Goal: Transaction & Acquisition: Download file/media

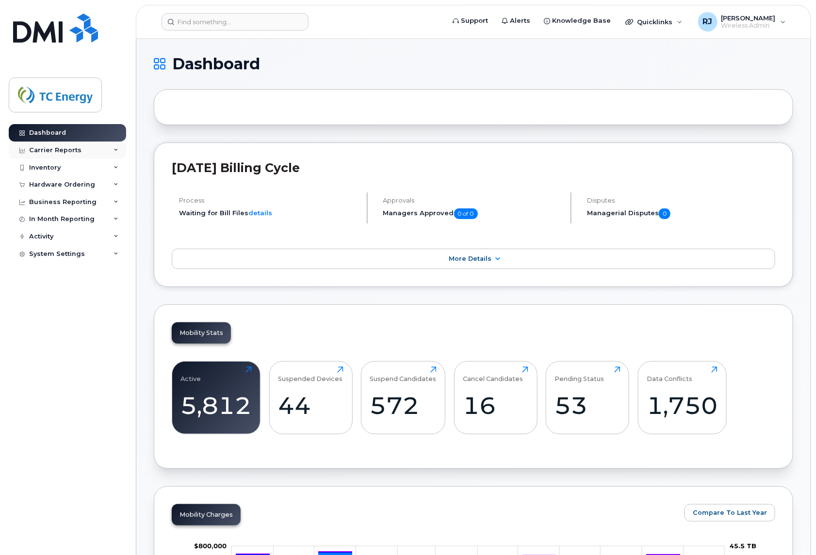
click at [66, 146] on div "Carrier Reports" at bounding box center [67, 150] width 117 height 17
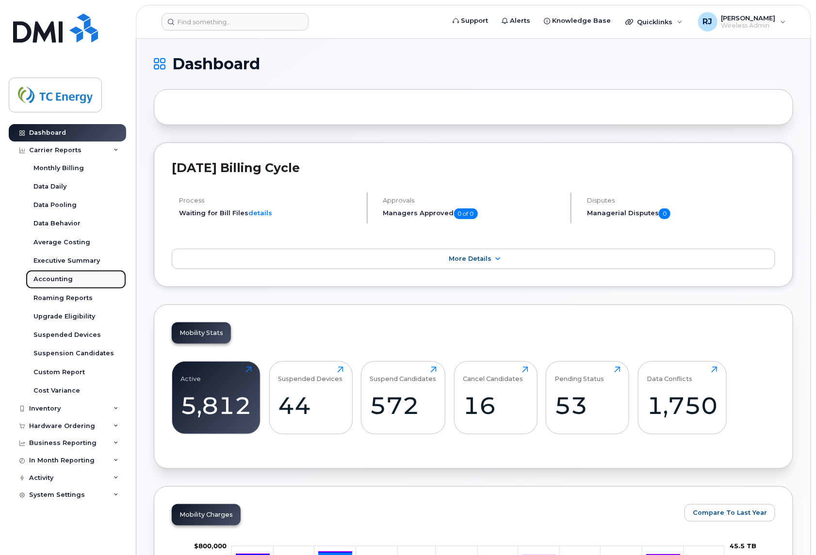
click at [57, 279] on div "Accounting" at bounding box center [52, 279] width 39 height 9
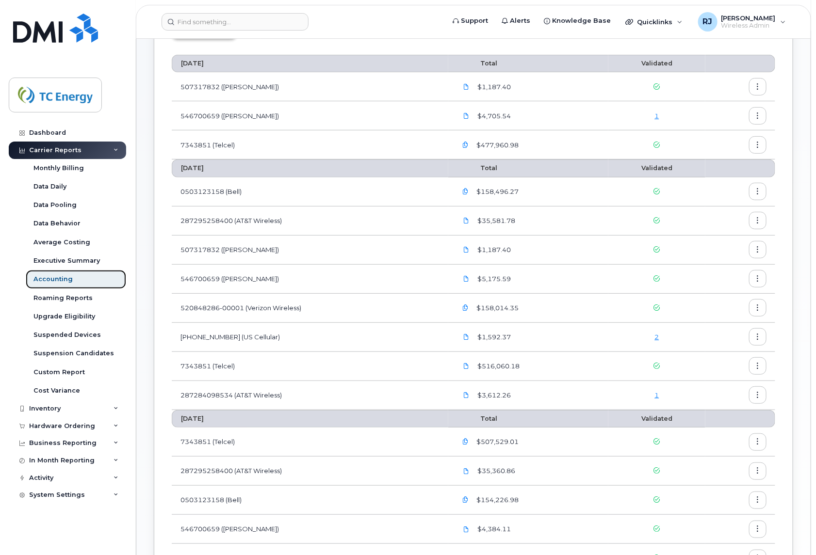
scroll to position [121, 0]
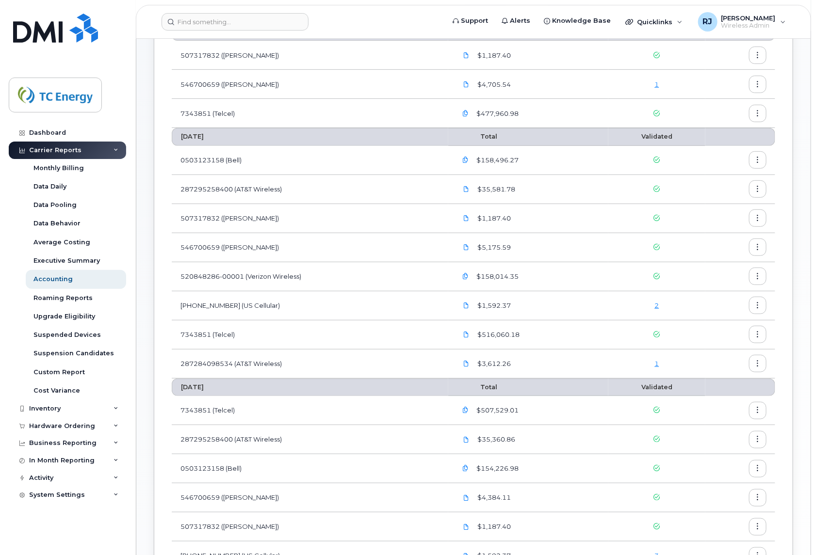
click at [633, 219] on icon "button" at bounding box center [758, 218] width 6 height 6
click at [633, 256] on span "Download" at bounding box center [714, 258] width 38 height 9
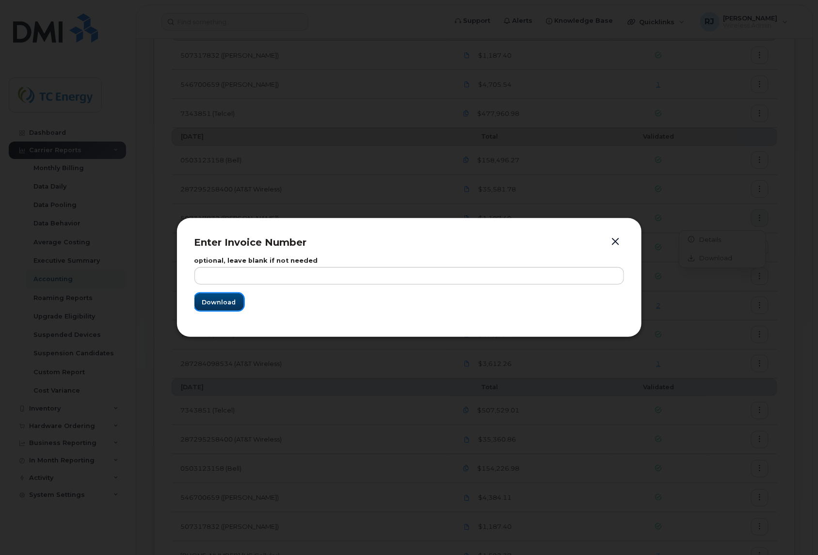
click at [235, 297] on button "Download" at bounding box center [219, 301] width 49 height 17
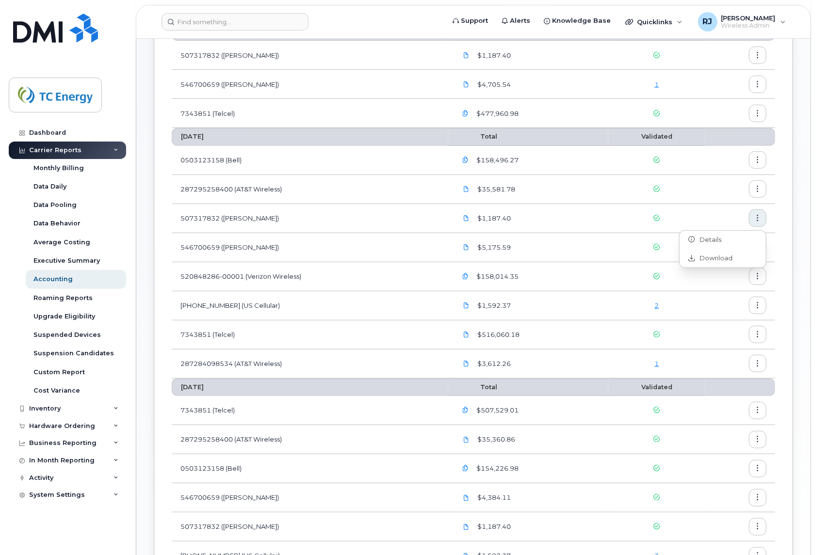
click at [633, 262] on div "Carrier Billing Hardware Billing [DATE] Total Validated 507317832 ([PERSON_NAME…" at bounding box center [473, 329] width 639 height 722
click at [633, 246] on icon "button" at bounding box center [758, 247] width 6 height 6
click at [633, 285] on span "Download" at bounding box center [714, 287] width 38 height 9
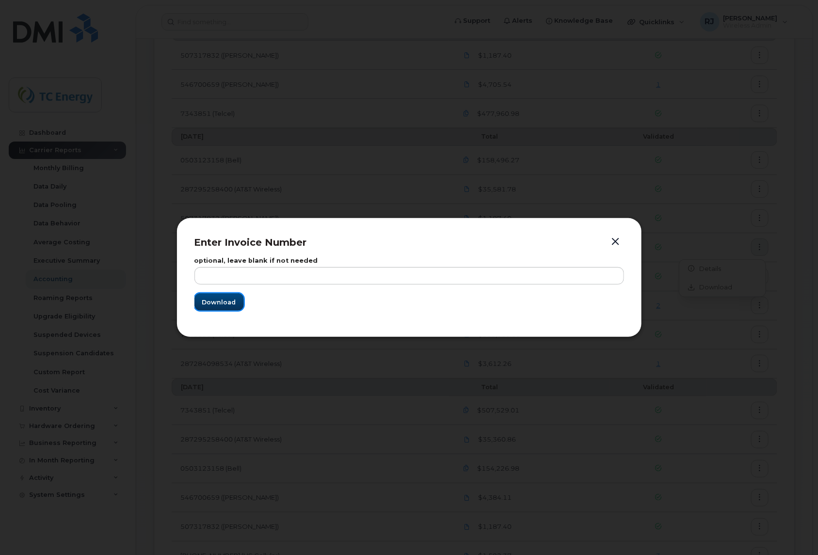
click at [239, 307] on button "Download" at bounding box center [219, 301] width 49 height 17
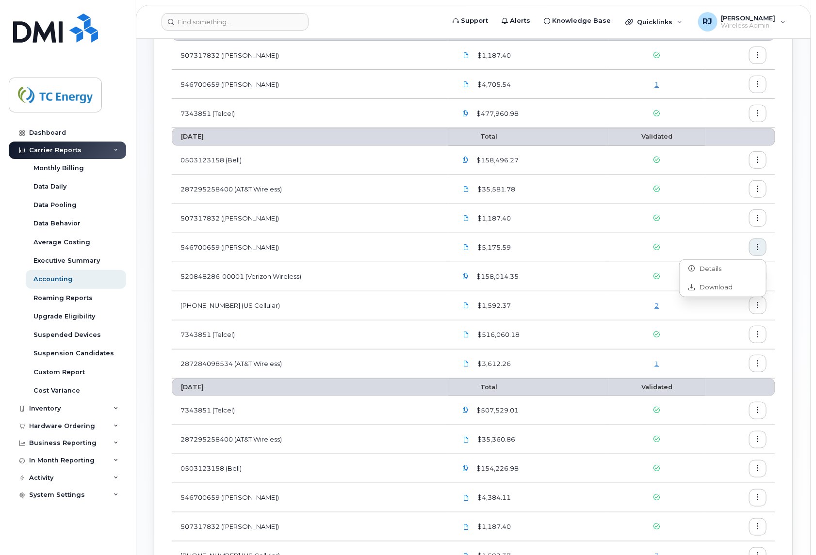
click at [633, 251] on button "button" at bounding box center [757, 247] width 17 height 17
click at [633, 160] on icon "button" at bounding box center [758, 160] width 6 height 6
click at [633, 199] on span "Download" at bounding box center [714, 200] width 38 height 9
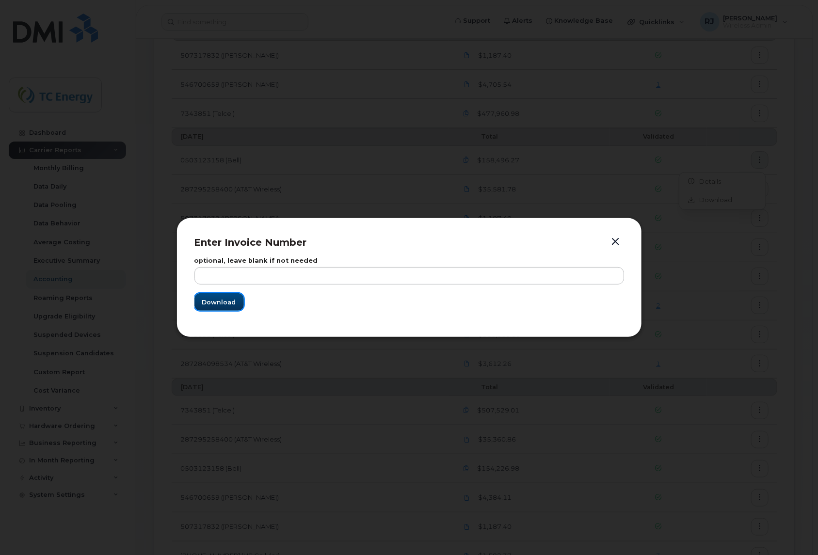
click at [215, 300] on span "Download" at bounding box center [219, 302] width 34 height 9
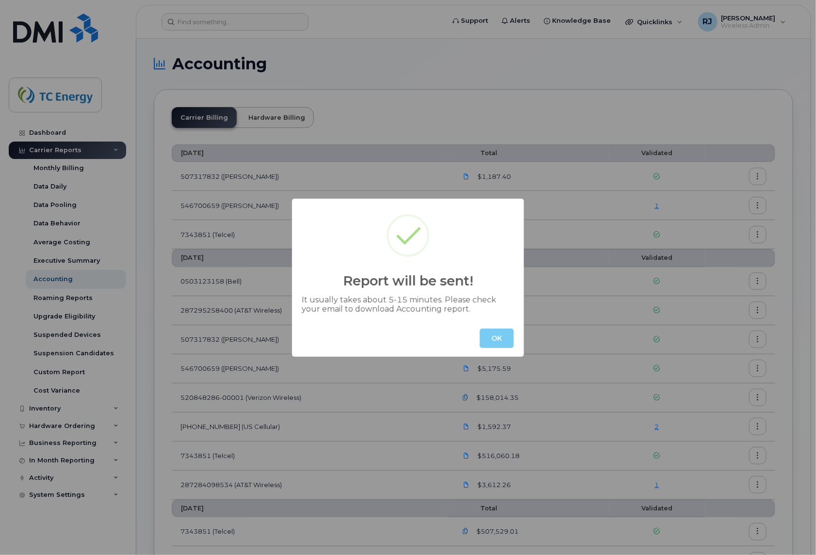
click at [501, 338] on button "OK" at bounding box center [497, 338] width 34 height 19
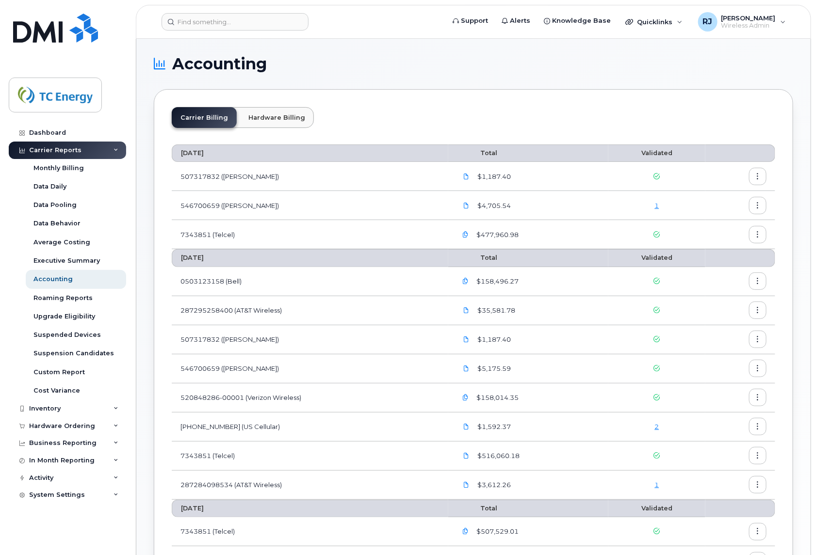
click at [413, 91] on div "Carrier Billing Hardware Billing [DATE] Total Validated 507317832 ([PERSON_NAME…" at bounding box center [473, 450] width 639 height 722
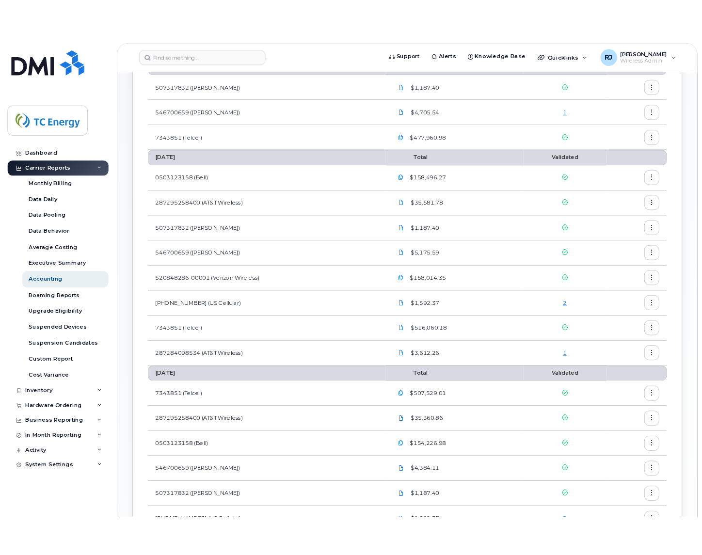
scroll to position [121, 0]
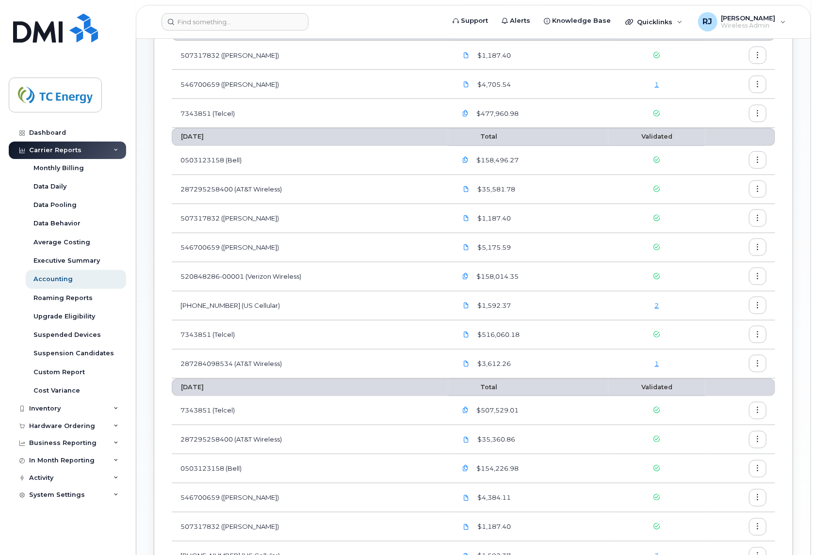
click at [761, 308] on button "button" at bounding box center [757, 305] width 17 height 17
click at [721, 341] on span "Download" at bounding box center [714, 345] width 38 height 9
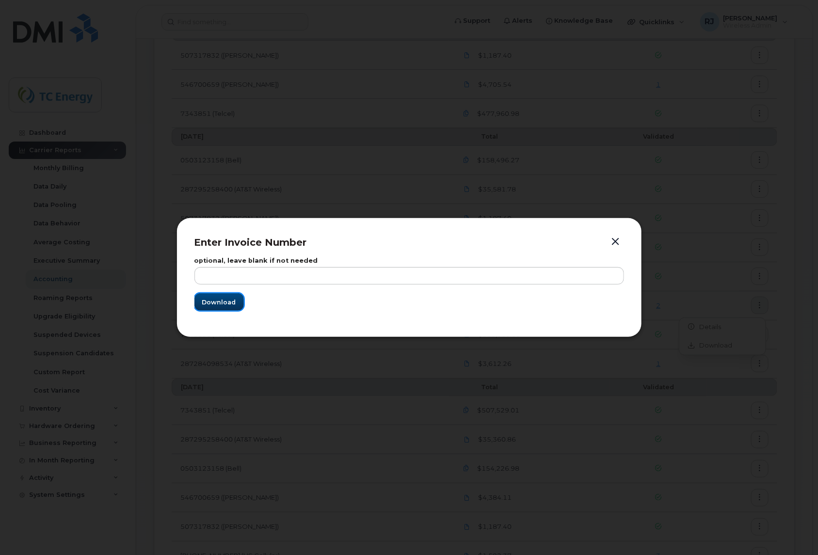
click at [224, 299] on span "Download" at bounding box center [219, 302] width 34 height 9
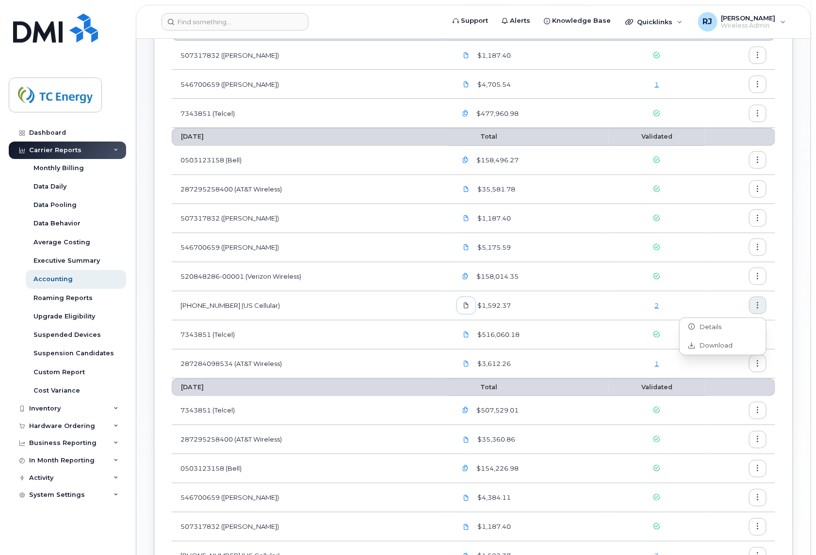
click at [466, 306] on icon at bounding box center [466, 306] width 6 height 6
click at [434, 364] on td "287284098534 (AT&T Wireless)" at bounding box center [310, 364] width 276 height 29
click at [469, 363] on icon at bounding box center [466, 364] width 6 height 6
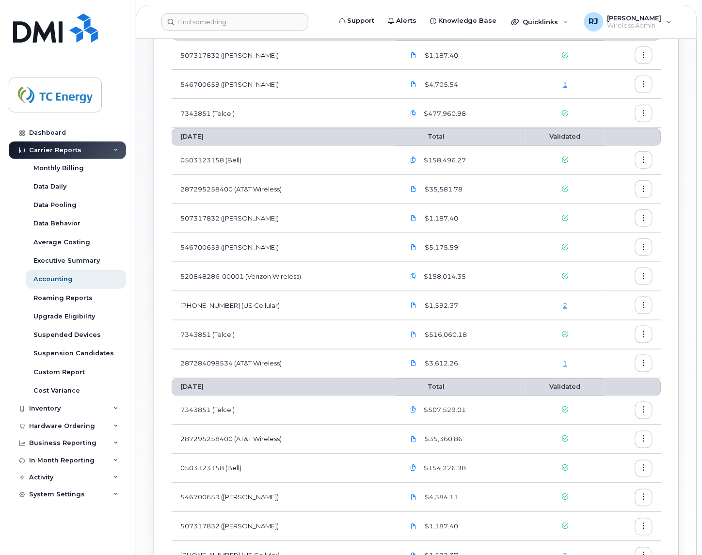
click at [646, 367] on icon "button" at bounding box center [644, 364] width 6 height 6
click at [601, 403] on span "Download" at bounding box center [600, 404] width 38 height 9
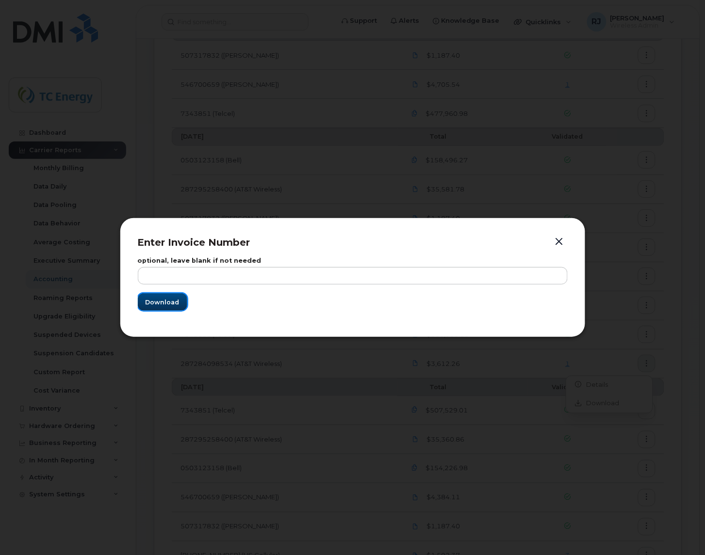
click at [179, 301] on button "Download" at bounding box center [162, 301] width 49 height 17
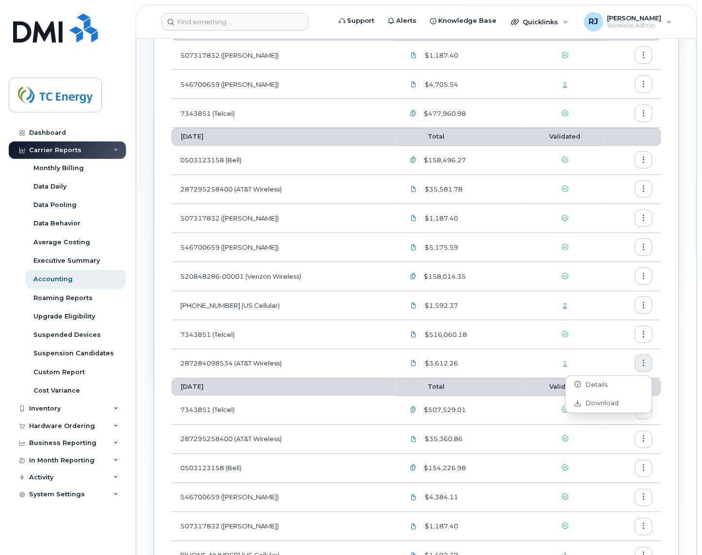
click at [677, 281] on div "Carrier Billing Hardware Billing [DATE] Total Validated 507317832 ([PERSON_NAME…" at bounding box center [417, 329] width 526 height 722
click at [646, 187] on icon "button" at bounding box center [644, 189] width 6 height 6
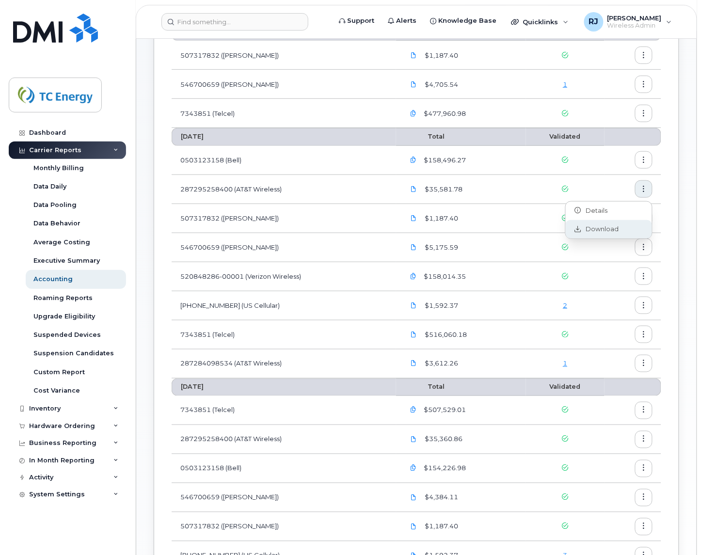
click at [607, 230] on span "Download" at bounding box center [600, 229] width 38 height 9
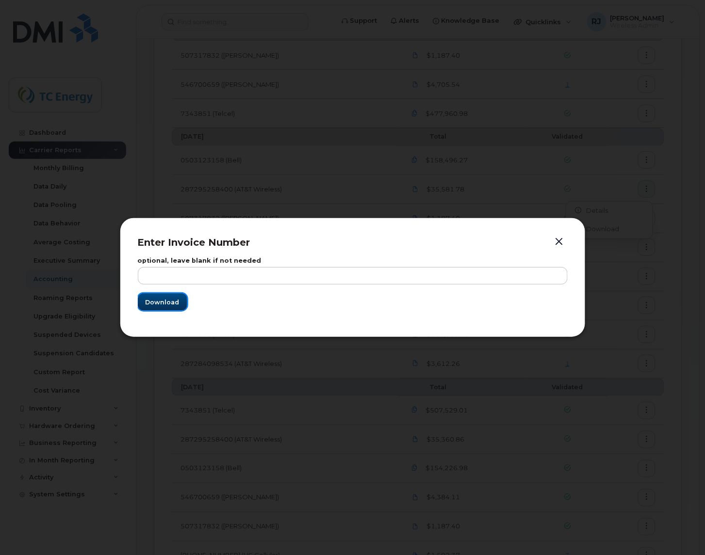
click at [182, 302] on button "Download" at bounding box center [162, 301] width 49 height 17
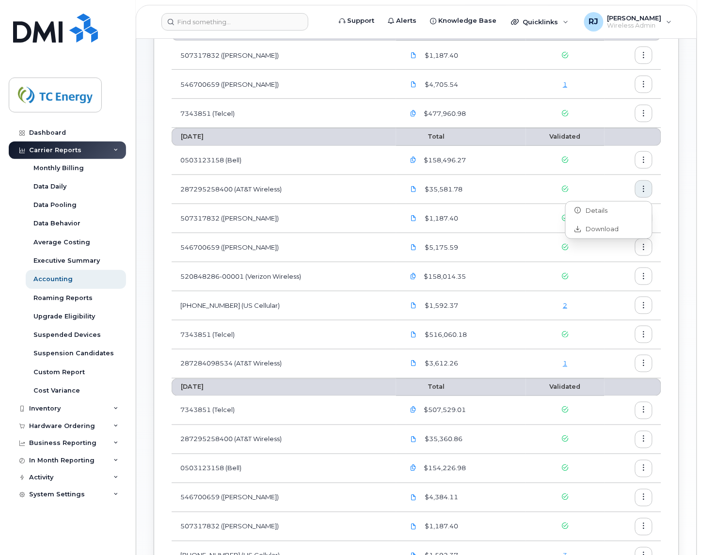
click at [646, 185] on button "button" at bounding box center [643, 188] width 17 height 17
click at [678, 164] on div "Carrier Billing Hardware Billing [DATE] Total Validated 507317832 ([PERSON_NAME…" at bounding box center [417, 329] width 526 height 722
click at [637, 276] on button "button" at bounding box center [643, 276] width 17 height 17
click at [605, 312] on span "Download" at bounding box center [600, 316] width 38 height 9
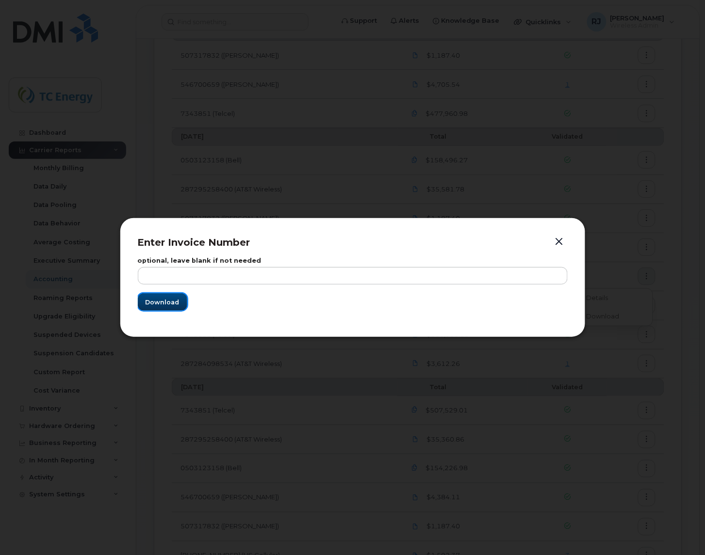
click at [152, 310] on button "Download" at bounding box center [162, 301] width 49 height 17
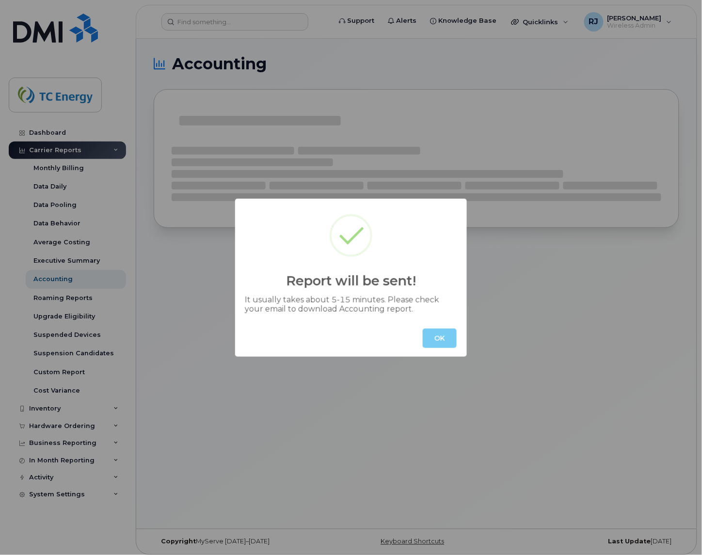
click at [448, 336] on button "OK" at bounding box center [440, 338] width 34 height 19
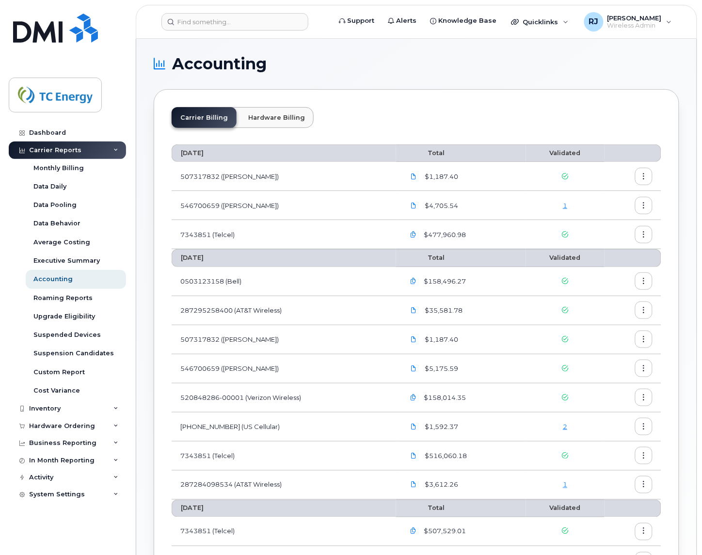
click at [340, 79] on section "Accounting Carrier Billing Hardware Billing September 2025 Total Validated 5073…" at bounding box center [417, 433] width 526 height 755
click at [640, 234] on button "button" at bounding box center [643, 234] width 17 height 17
click at [599, 269] on div "Download" at bounding box center [609, 274] width 86 height 18
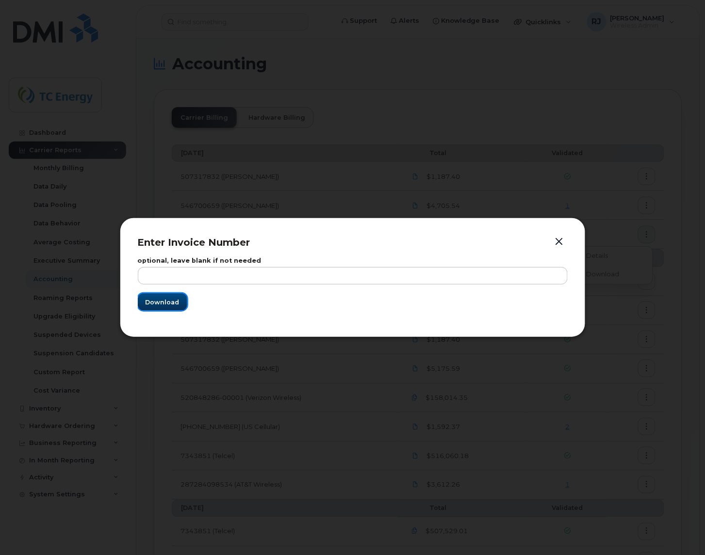
click at [162, 302] on span "Download" at bounding box center [163, 302] width 34 height 9
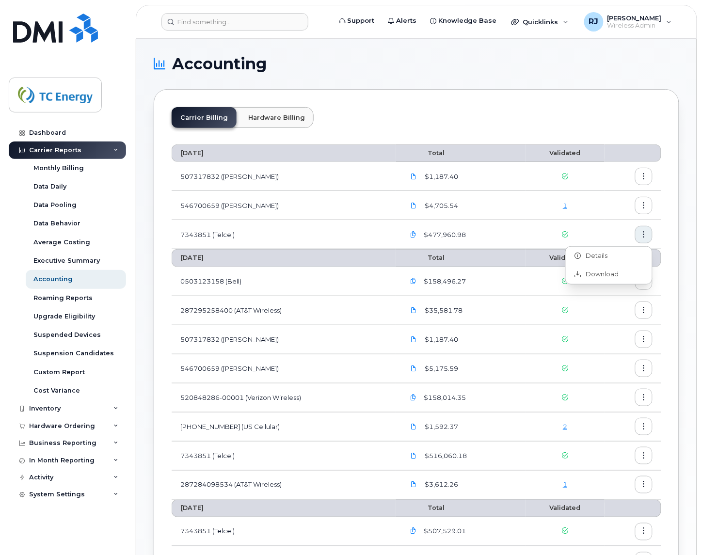
click at [352, 108] on div "Carrier Billing Hardware Billing" at bounding box center [417, 121] width 490 height 29
click at [662, 22] on span "Wireless Admin" at bounding box center [635, 26] width 54 height 8
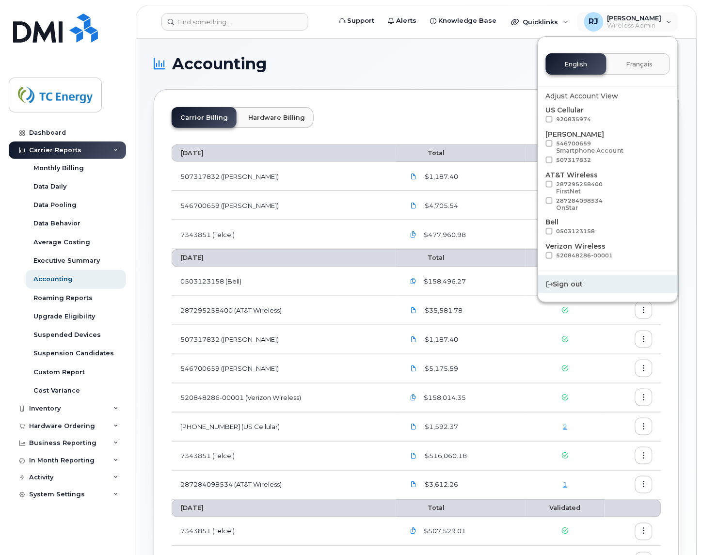
click at [578, 284] on div "Sign out" at bounding box center [608, 285] width 140 height 18
